Goal: Task Accomplishment & Management: Manage account settings

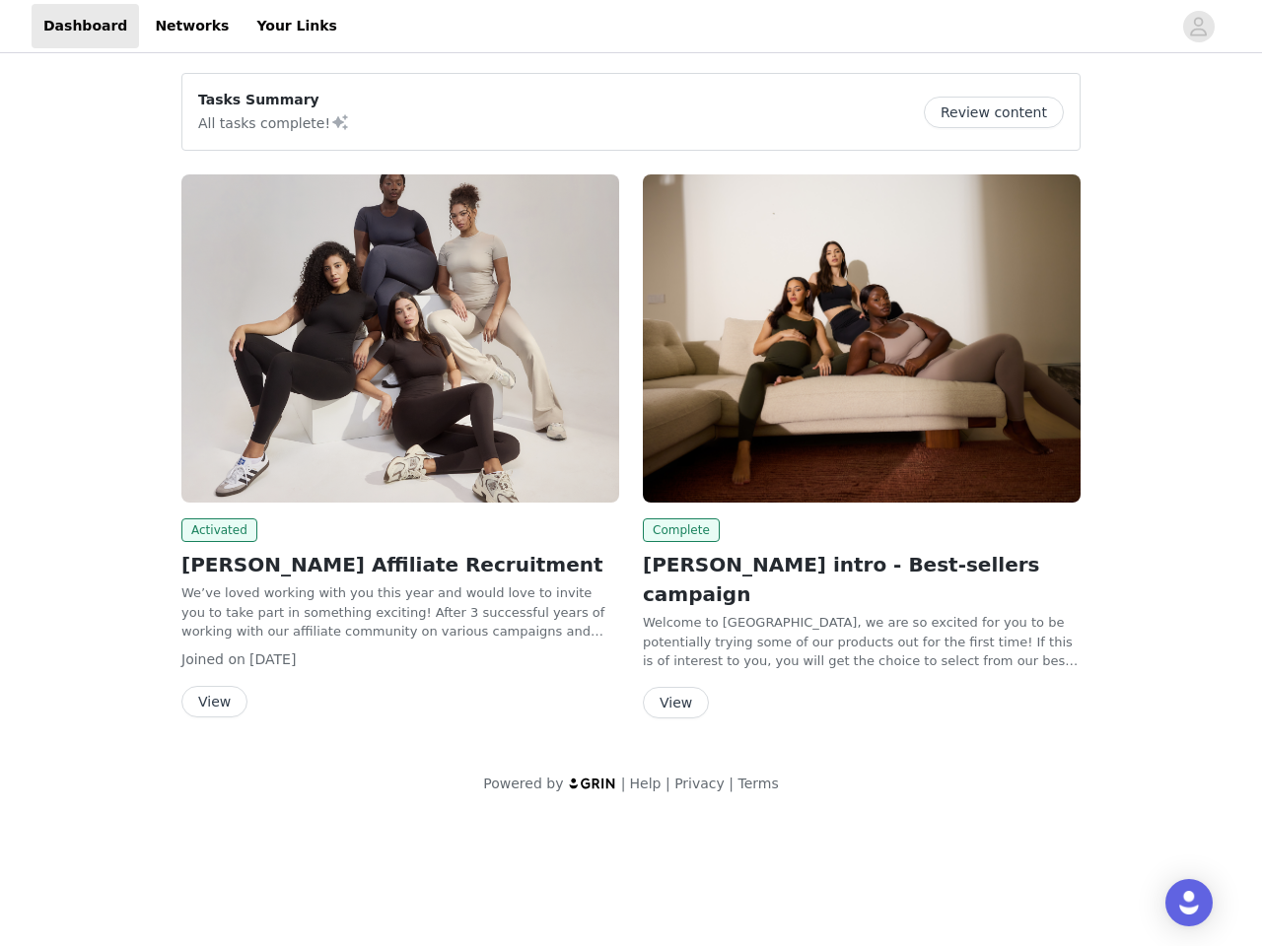
click at [631, 408] on div "Complete [PERSON_NAME] intro - Best-sellers campaign Welcome to [GEOGRAPHIC_DAT…" at bounding box center [861, 451] width 461 height 576
click at [631, 27] on div at bounding box center [760, 26] width 822 height 44
click at [1199, 27] on icon "avatar" at bounding box center [1198, 27] width 19 height 32
click at [1001, 112] on div "Tasks Summary All tasks complete! Review content Activated [PERSON_NAME] Affili…" at bounding box center [631, 437] width 1262 height 761
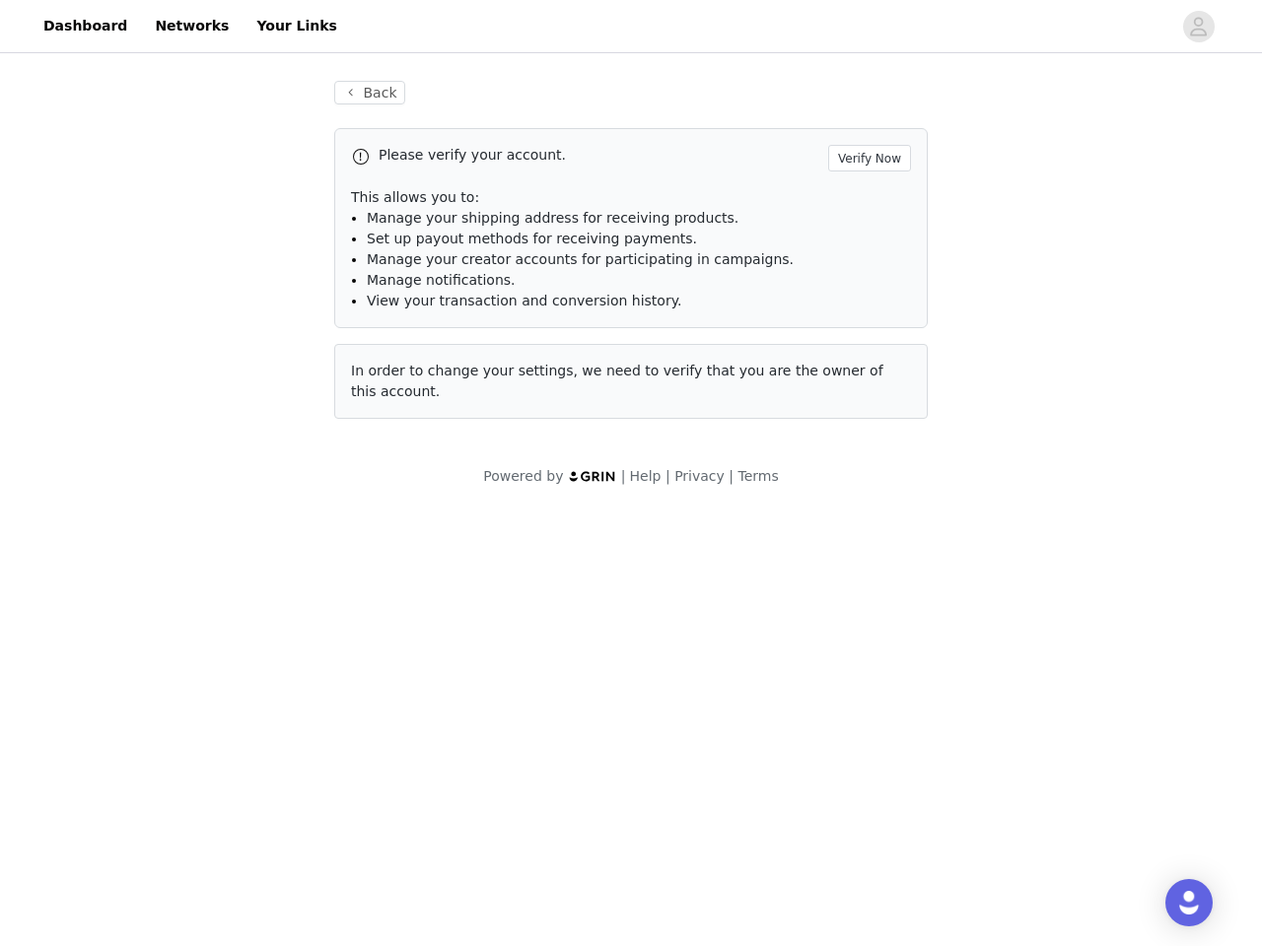
click at [400, 338] on div "Please verify your account. Verify Now This allows you to: Manage your shipping…" at bounding box center [630, 273] width 593 height 291
click at [216, 530] on body "Dashboard Networks Your Links Back Please verify your account. Verify Now This …" at bounding box center [631, 473] width 1262 height 946
click at [213, 702] on body "Dashboard Networks Your Links Back Please verify your account. Verify Now This …" at bounding box center [631, 473] width 1262 height 946
click at [862, 338] on div "Please verify your account. Verify Now This allows you to: Manage your shipping…" at bounding box center [630, 273] width 593 height 291
click at [677, 530] on body "Dashboard Networks Your Links Back Please verify your account. Verify Now This …" at bounding box center [631, 473] width 1262 height 946
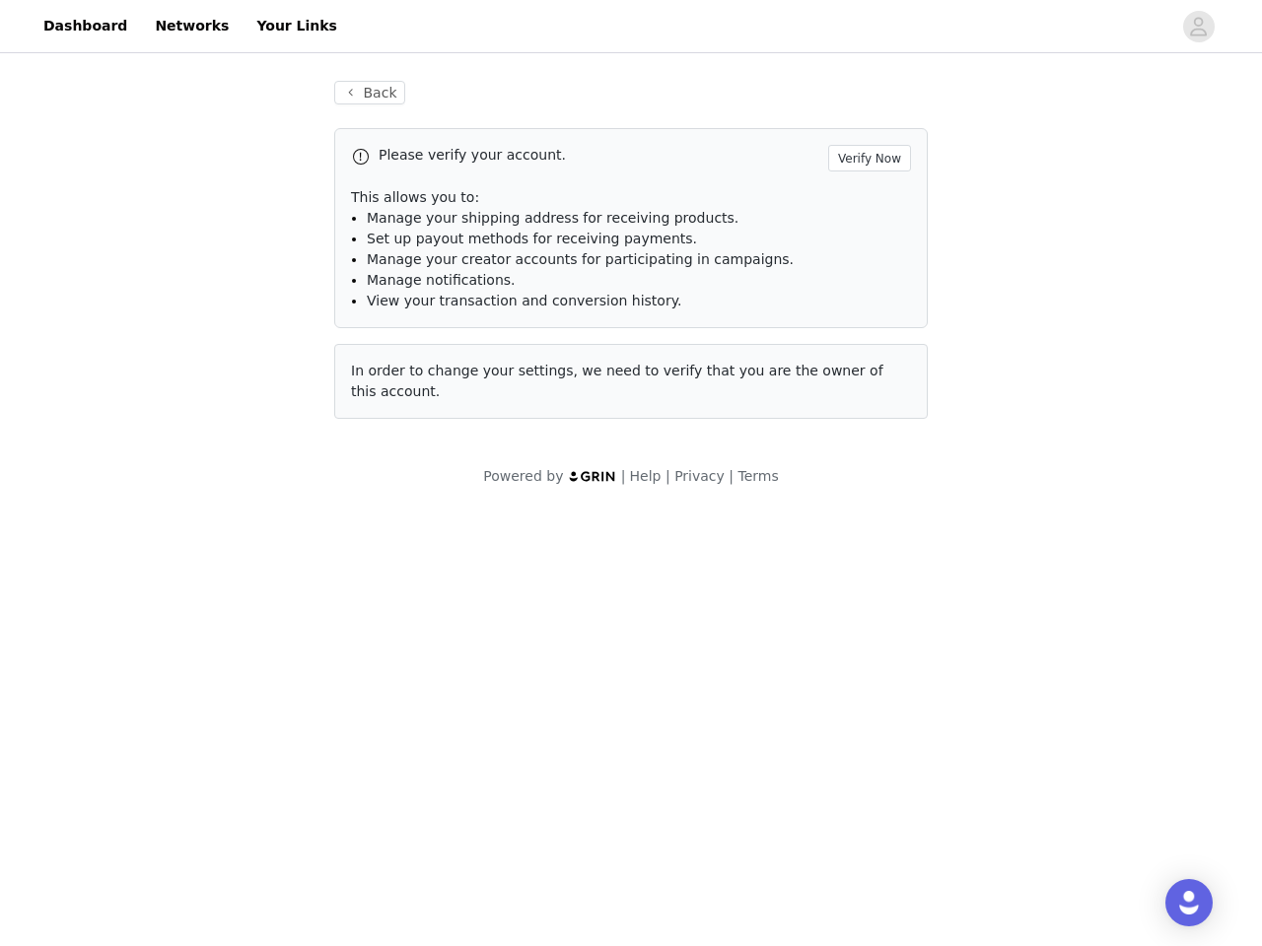
click at [674, 673] on body "Dashboard Networks Your Links Back Please verify your account. Verify Now This …" at bounding box center [631, 473] width 1262 height 946
